Goal: Information Seeking & Learning: Learn about a topic

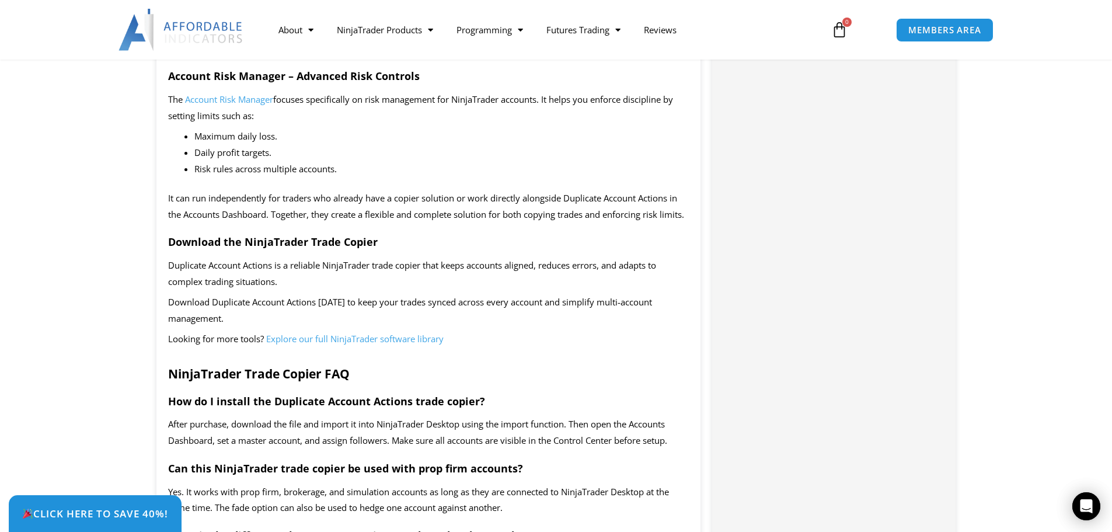
scroll to position [1810, 0]
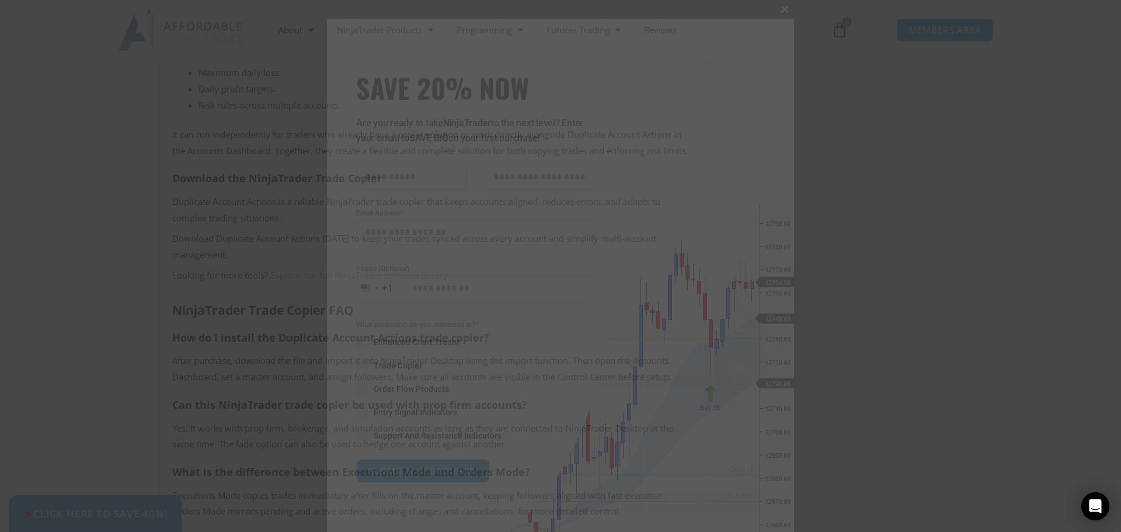
click at [781, 8] on span "SAVE 20% NOW popup" at bounding box center [784, 9] width 19 height 7
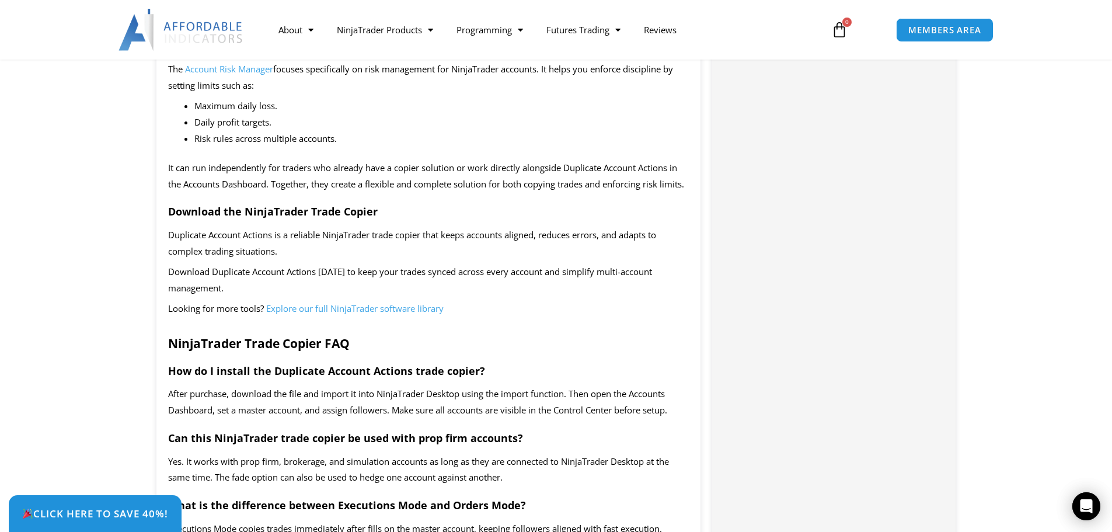
scroll to position [1752, 0]
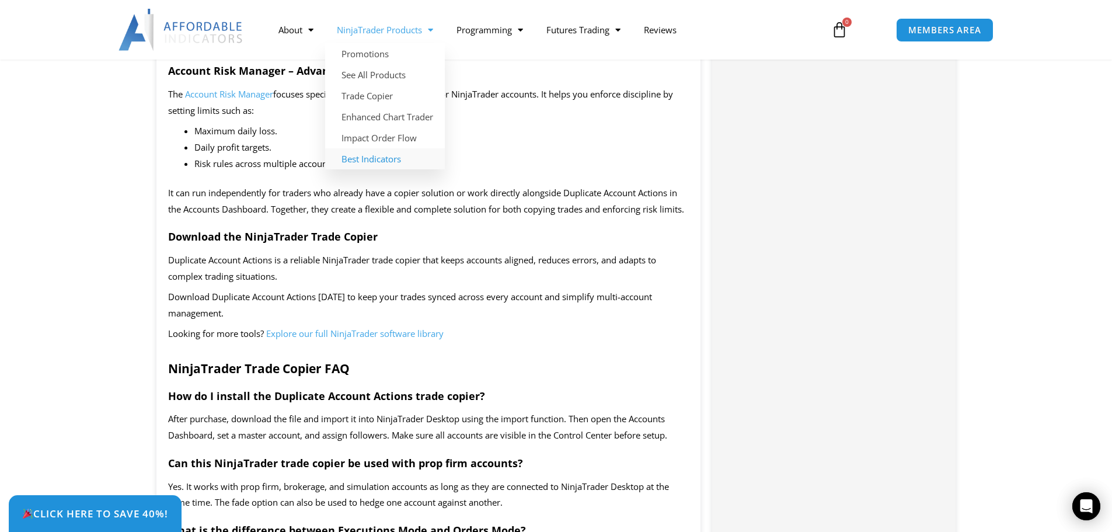
click at [385, 158] on link "Best Indicators" at bounding box center [385, 158] width 120 height 21
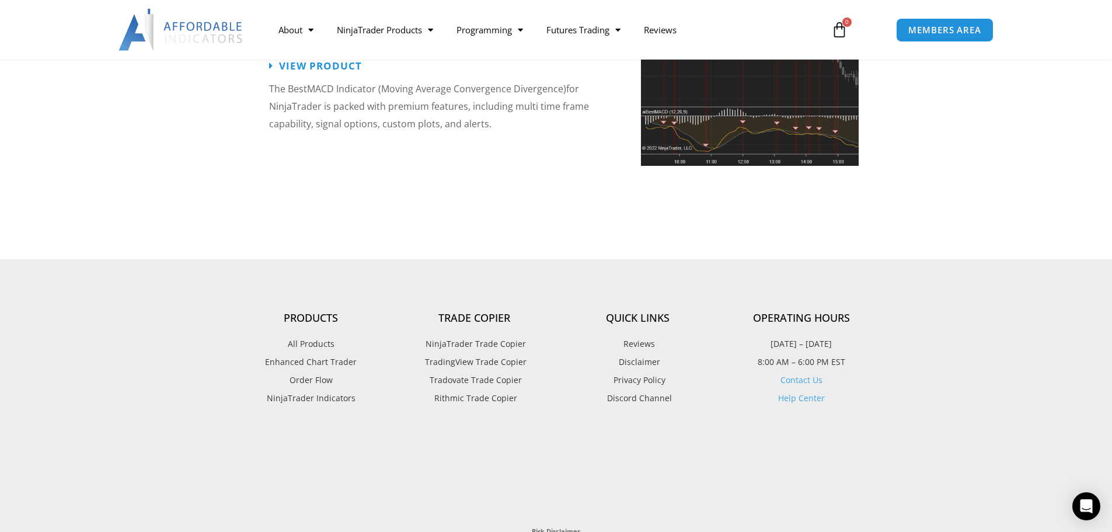
scroll to position [2803, 0]
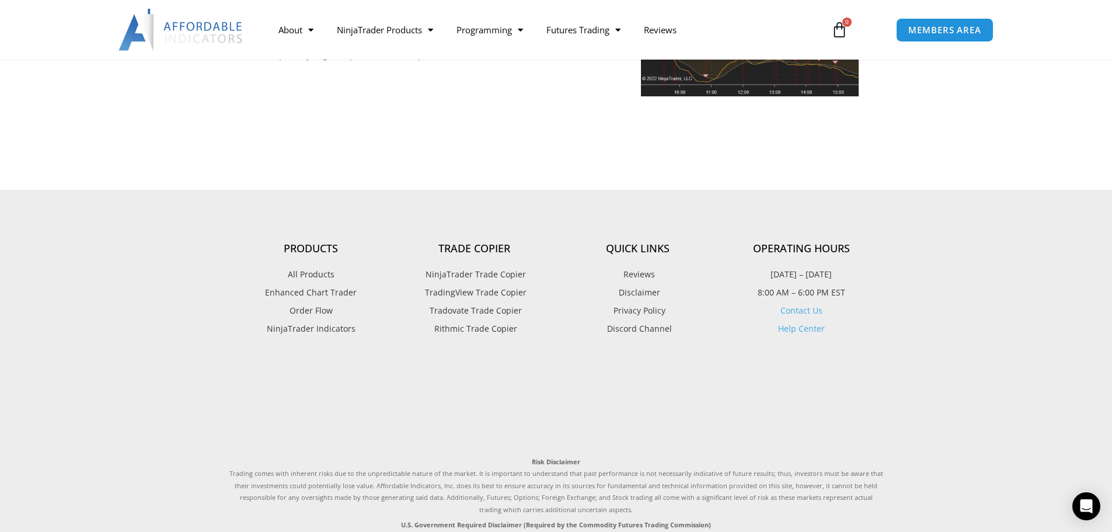
click at [490, 267] on span "NinjaTrader Trade Copier" at bounding box center [474, 274] width 103 height 15
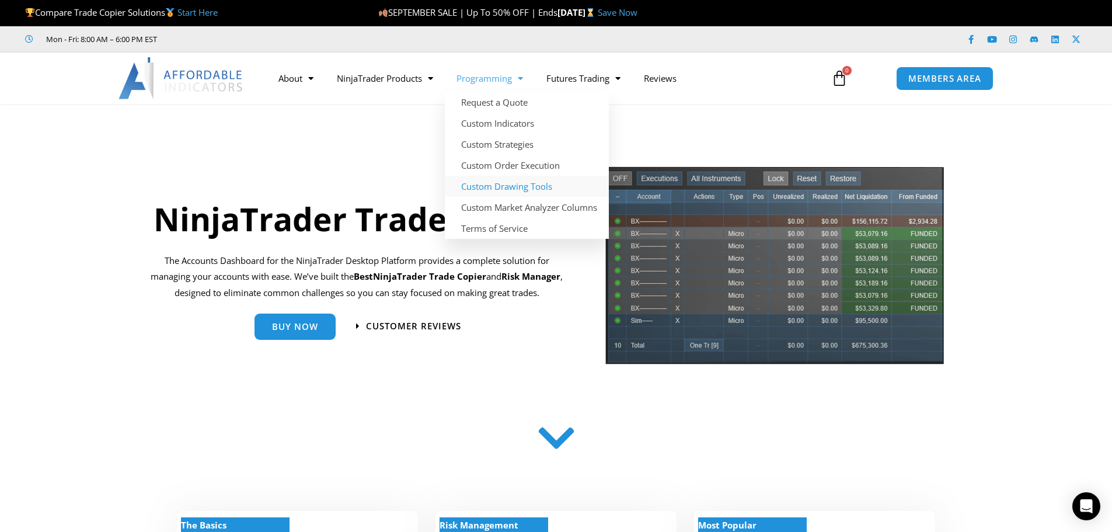
click at [479, 185] on link "Custom Drawing Tools" at bounding box center [527, 186] width 164 height 21
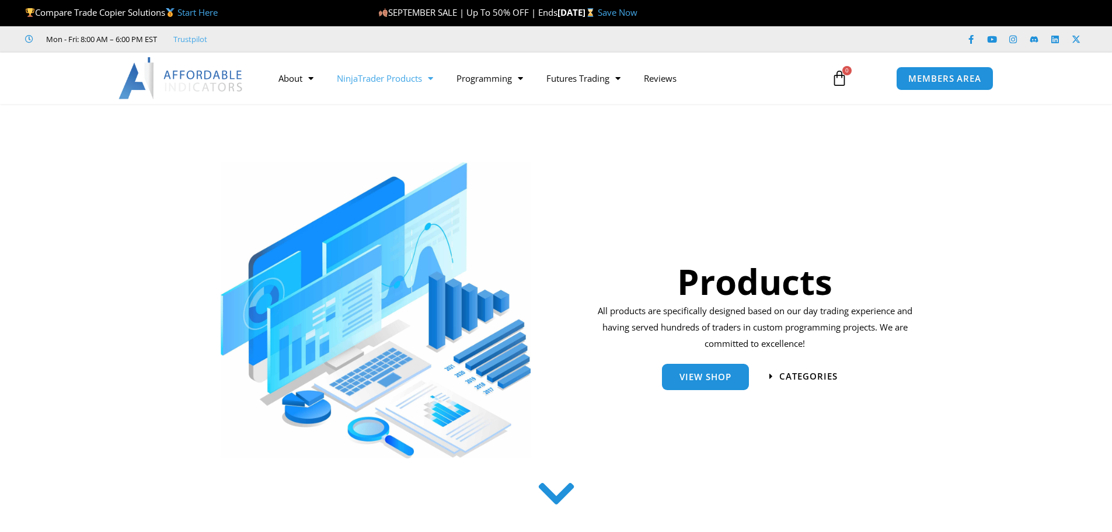
click at [383, 81] on link "NinjaTrader Products" at bounding box center [385, 78] width 120 height 27
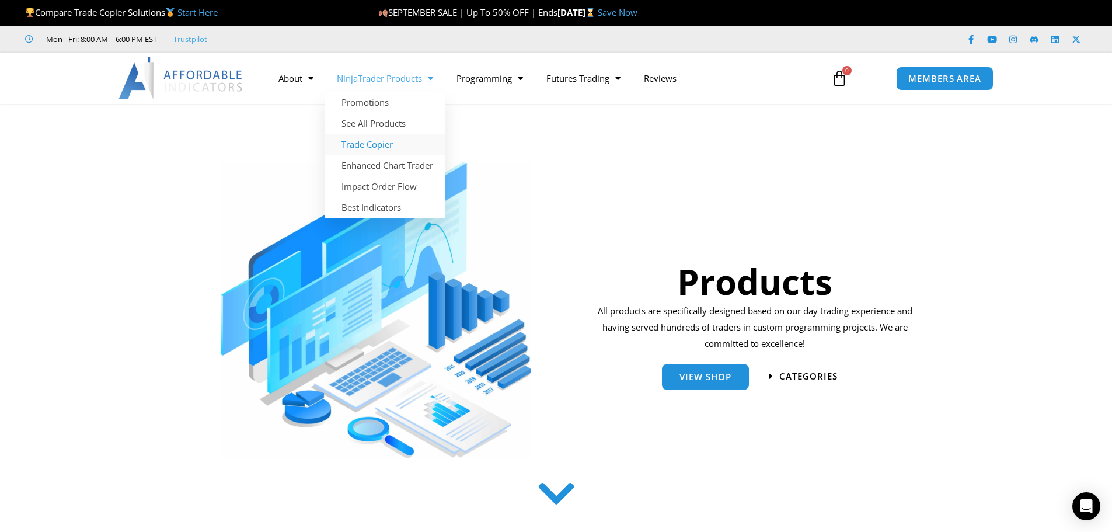
click at [381, 148] on link "Trade Copier" at bounding box center [385, 144] width 120 height 21
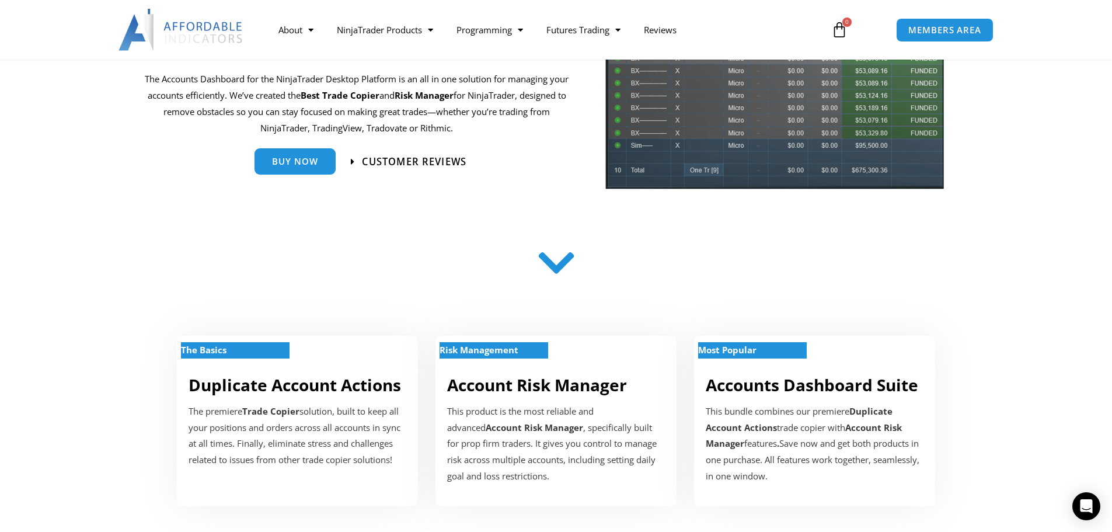
click at [375, 160] on span "Customer Reviews" at bounding box center [414, 161] width 105 height 10
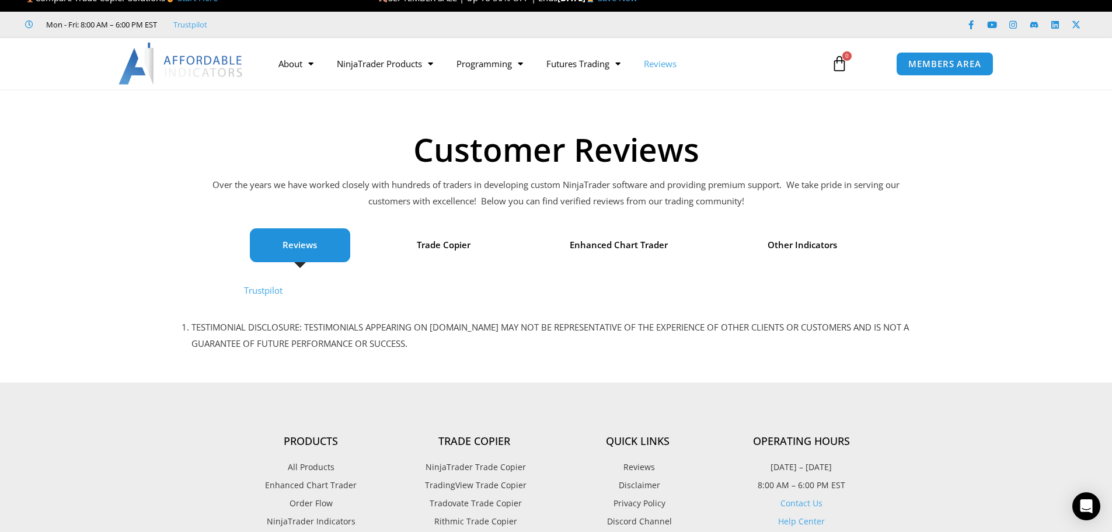
scroll to position [14, 0]
click at [430, 238] on span "Trade Copier" at bounding box center [444, 246] width 54 height 16
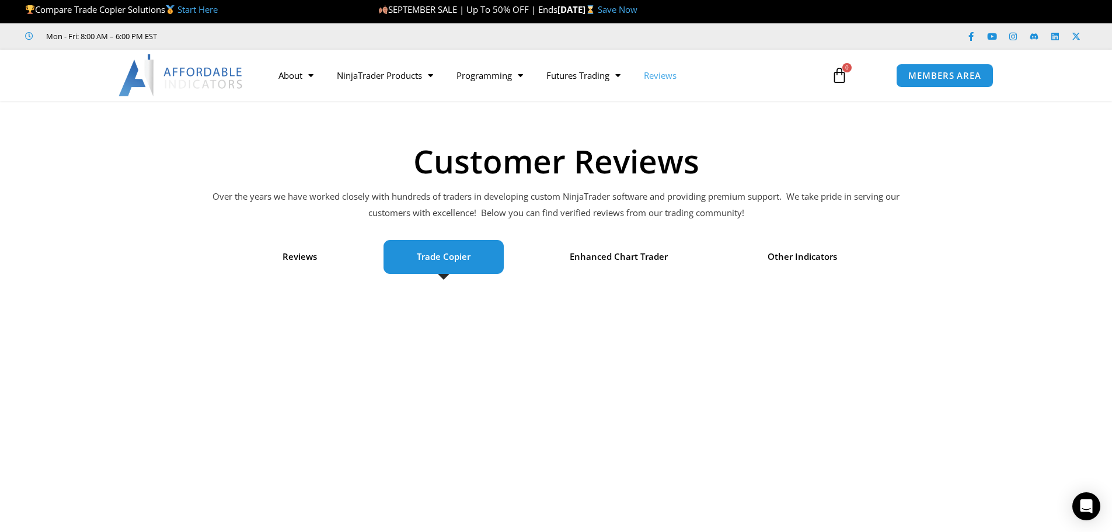
scroll to position [0, 0]
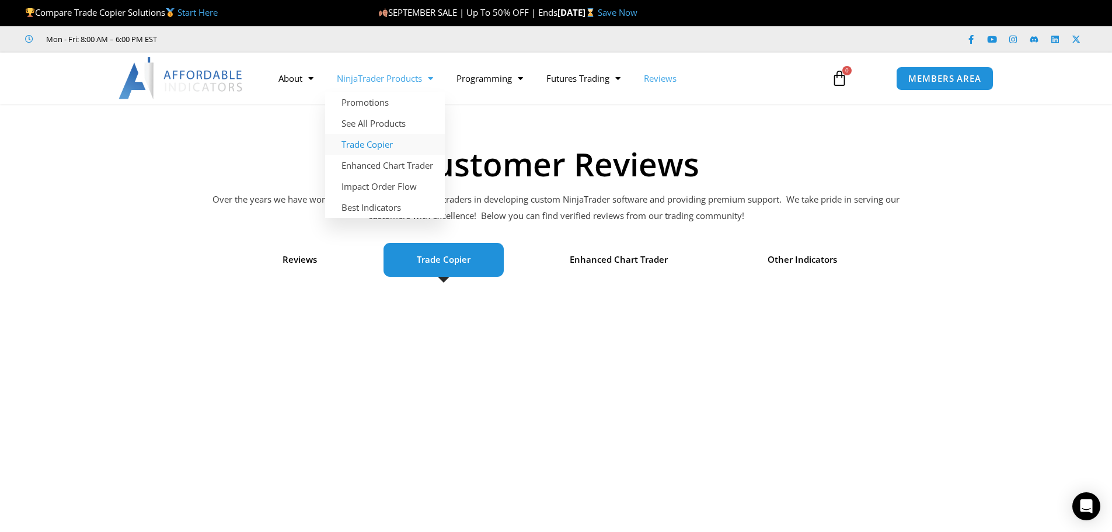
click at [374, 144] on link "Trade Copier" at bounding box center [385, 144] width 120 height 21
